Goal: Task Accomplishment & Management: Manage account settings

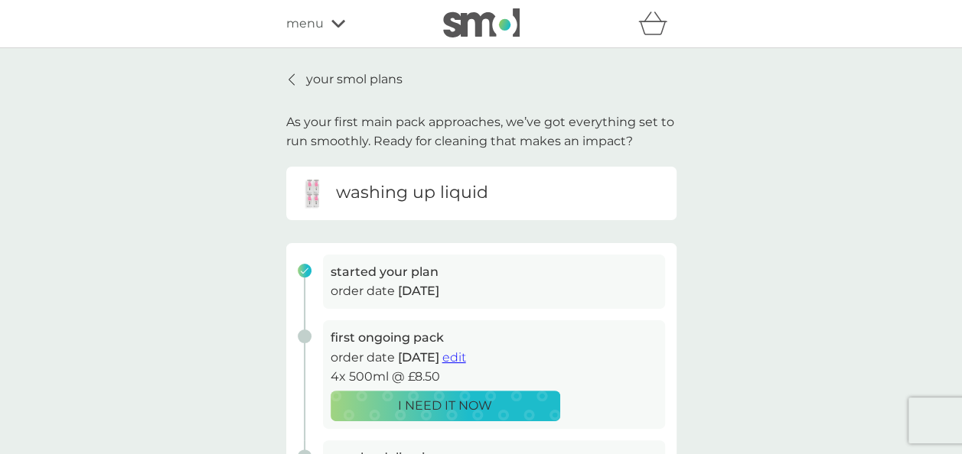
click at [295, 77] on div at bounding box center [292, 79] width 11 height 12
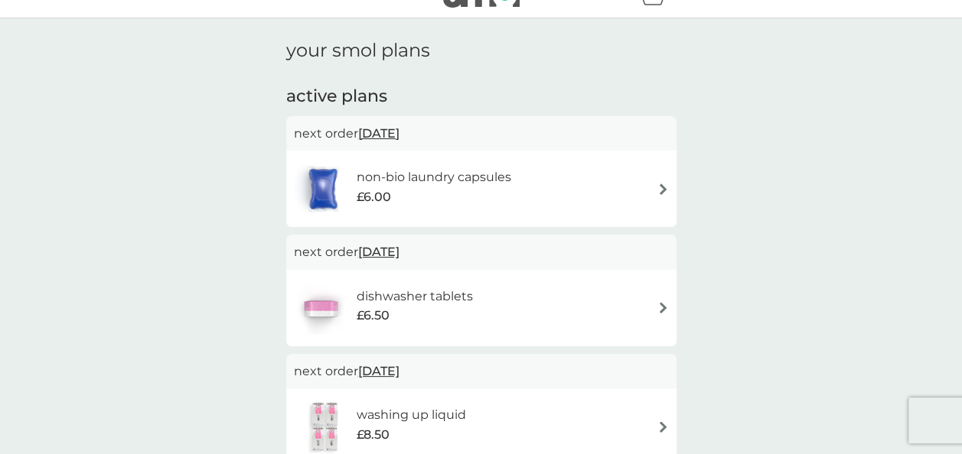
scroll to position [31, 0]
click at [425, 210] on div "non-bio laundry capsules £6.00" at bounding box center [410, 188] width 233 height 54
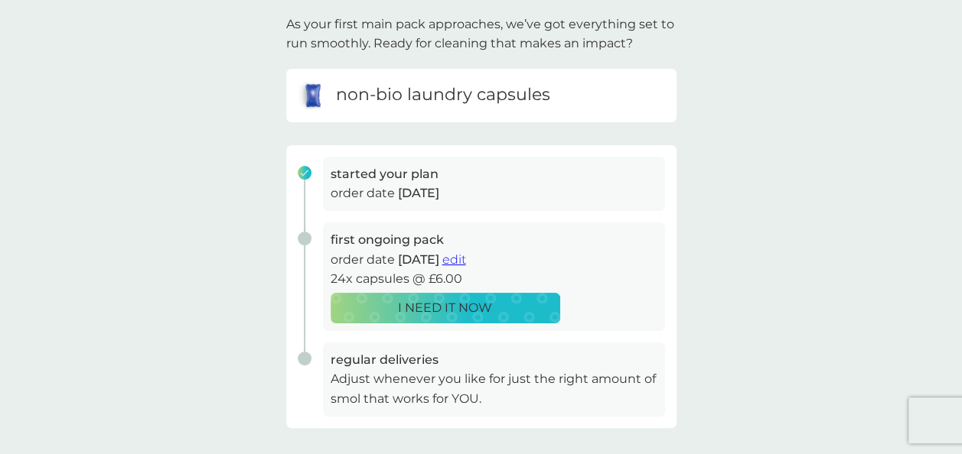
scroll to position [101, 0]
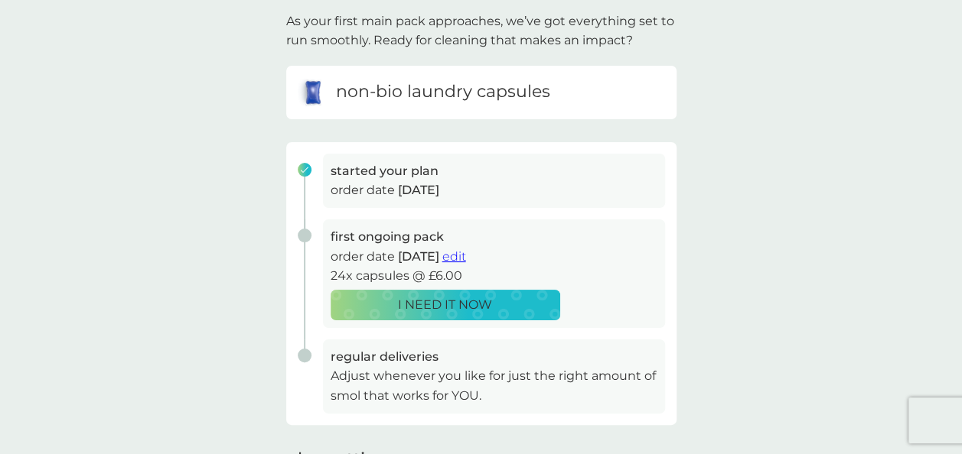
click at [466, 260] on span "edit" at bounding box center [454, 256] width 24 height 15
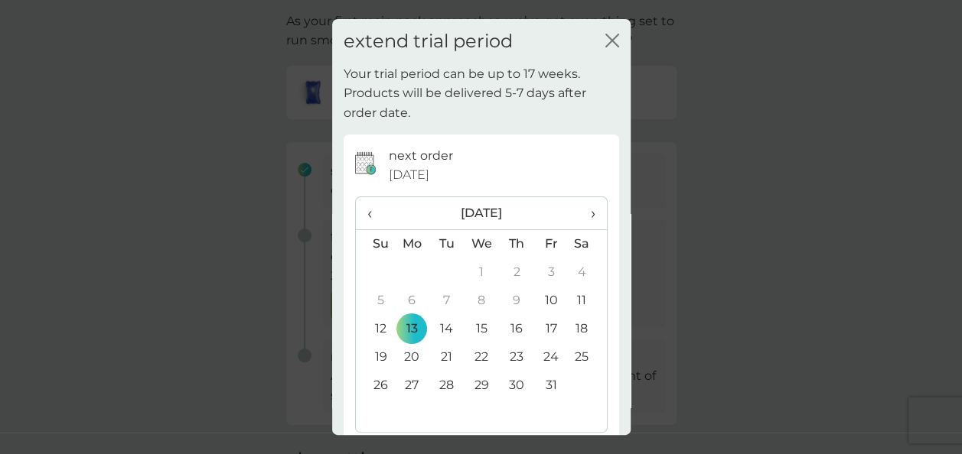
click at [579, 210] on span "›" at bounding box center [586, 213] width 15 height 32
click at [378, 298] on td "2" at bounding box center [375, 301] width 39 height 28
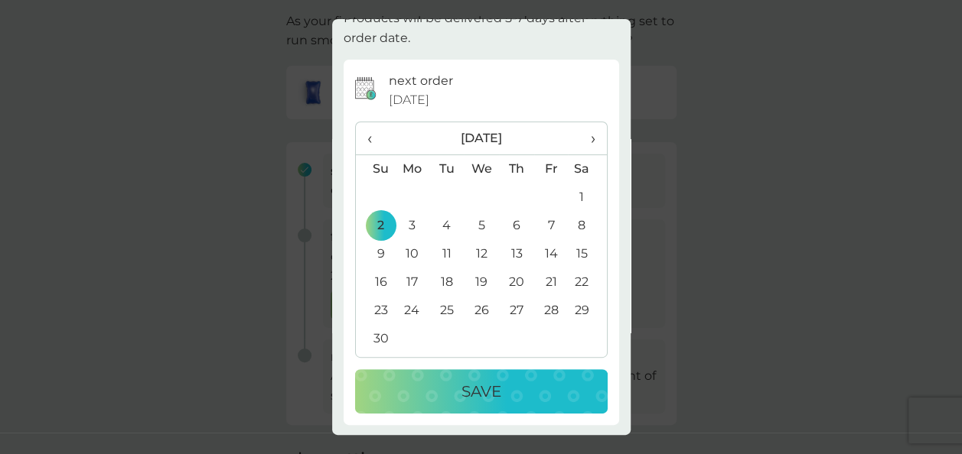
click at [461, 393] on p "Save" at bounding box center [481, 391] width 40 height 24
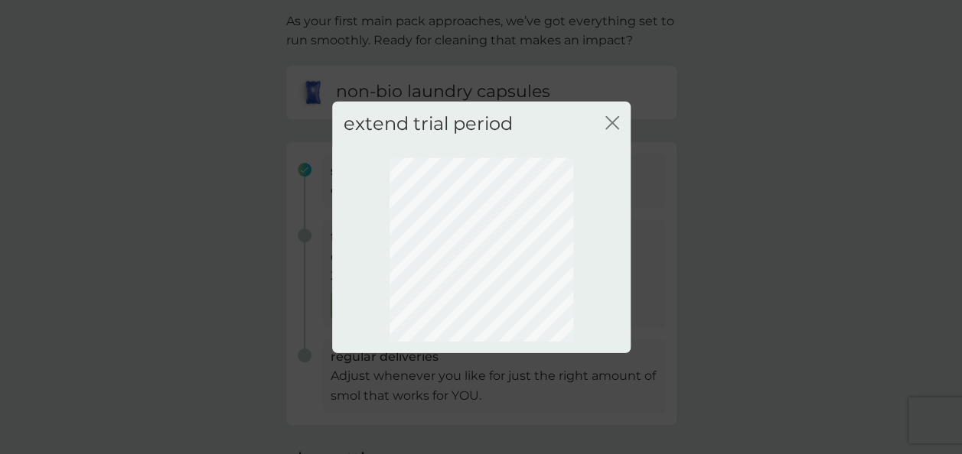
scroll to position [0, 0]
click at [611, 124] on icon "close" at bounding box center [609, 123] width 6 height 12
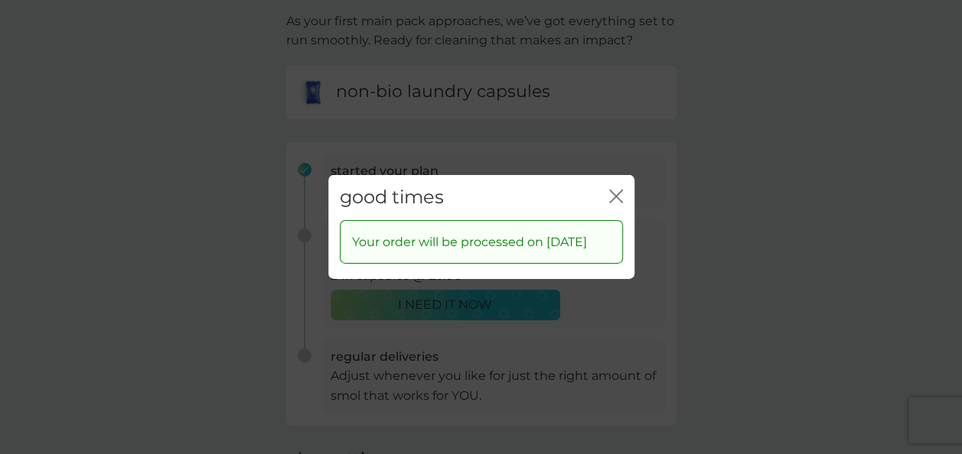
click at [617, 190] on icon "close" at bounding box center [616, 197] width 14 height 14
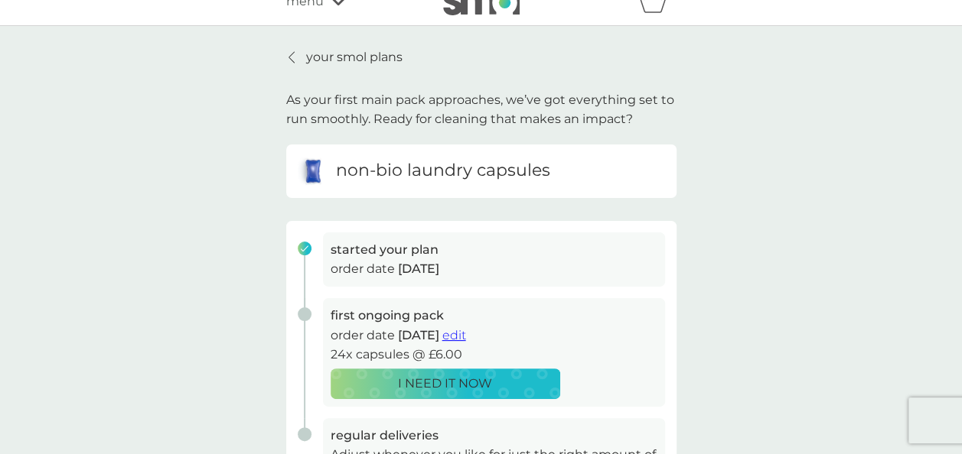
scroll to position [15, 0]
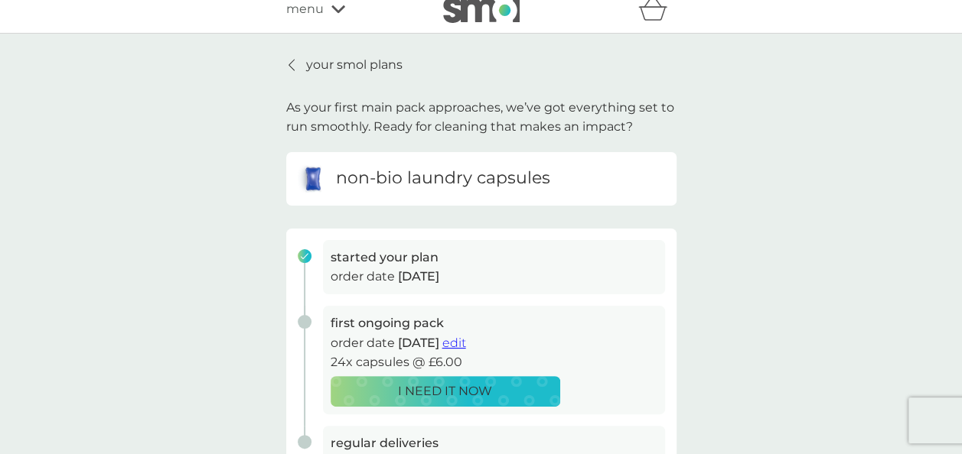
click at [296, 66] on div at bounding box center [292, 65] width 11 height 12
